Goal: Check status

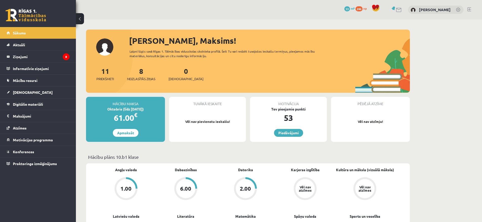
click at [129, 190] on div "1.00" at bounding box center [125, 189] width 11 height 6
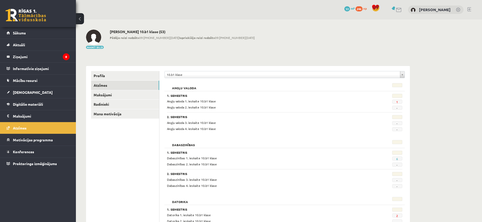
click at [390, 216] on div "2" at bounding box center [386, 215] width 40 height 5
click at [395, 216] on span "2" at bounding box center [397, 215] width 10 height 4
click at [396, 101] on span "1" at bounding box center [397, 102] width 10 height 4
